Goal: Task Accomplishment & Management: Use online tool/utility

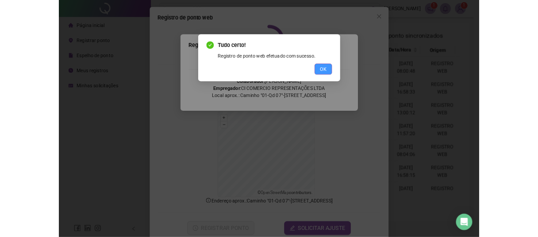
scroll to position [16, 0]
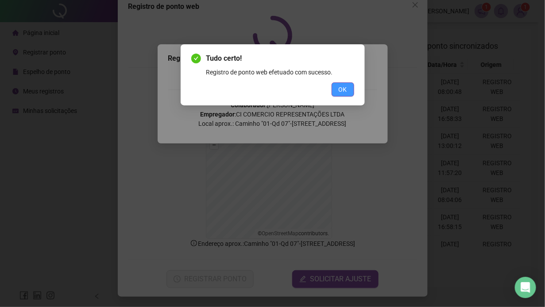
click at [342, 88] on span "OK" at bounding box center [342, 90] width 8 height 10
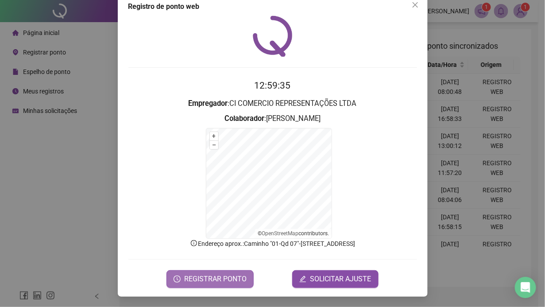
click at [202, 273] on span "REGISTRAR PONTO" at bounding box center [215, 278] width 62 height 11
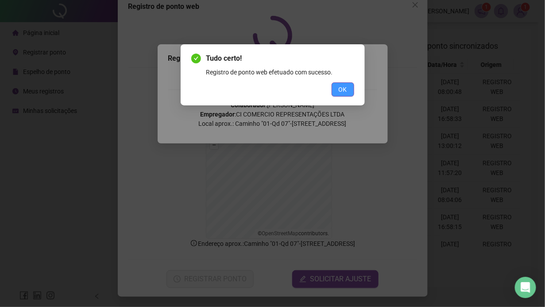
click at [343, 85] on span "OK" at bounding box center [342, 90] width 8 height 10
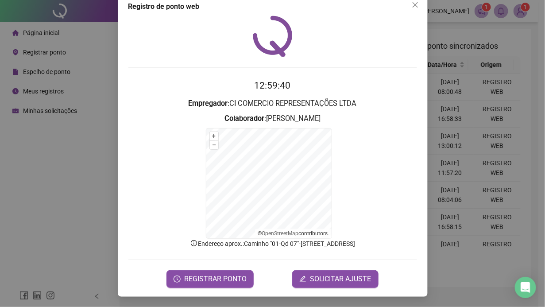
click at [467, 262] on div "Registro de ponto web 12:59:40 Empregador : CI COMERCIO REPRESENTAÇÕES LTDA Col…" at bounding box center [272, 153] width 545 height 307
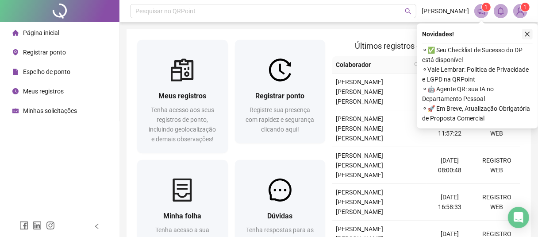
click at [527, 33] on icon "close" at bounding box center [527, 34] width 6 height 6
